Goal: Check status: Check status

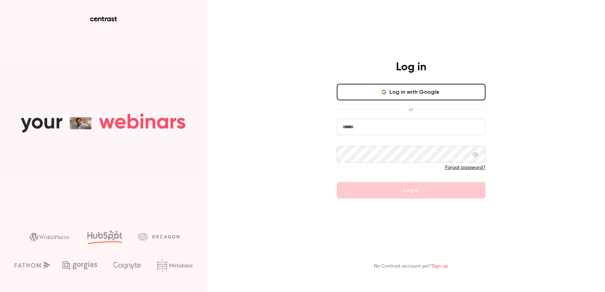
click at [412, 90] on button "Log in with Google" at bounding box center [411, 92] width 149 height 17
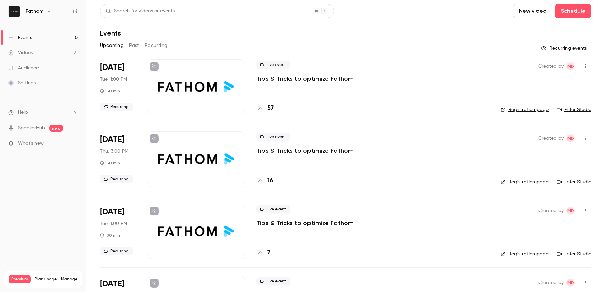
click at [134, 44] on button "Past" at bounding box center [134, 45] width 10 height 11
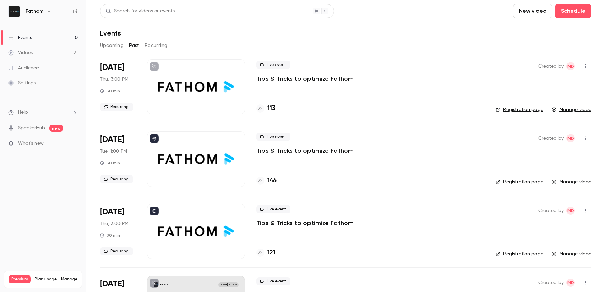
click at [116, 45] on button "Upcoming" at bounding box center [112, 45] width 24 height 11
